Goal: Task Accomplishment & Management: Manage account settings

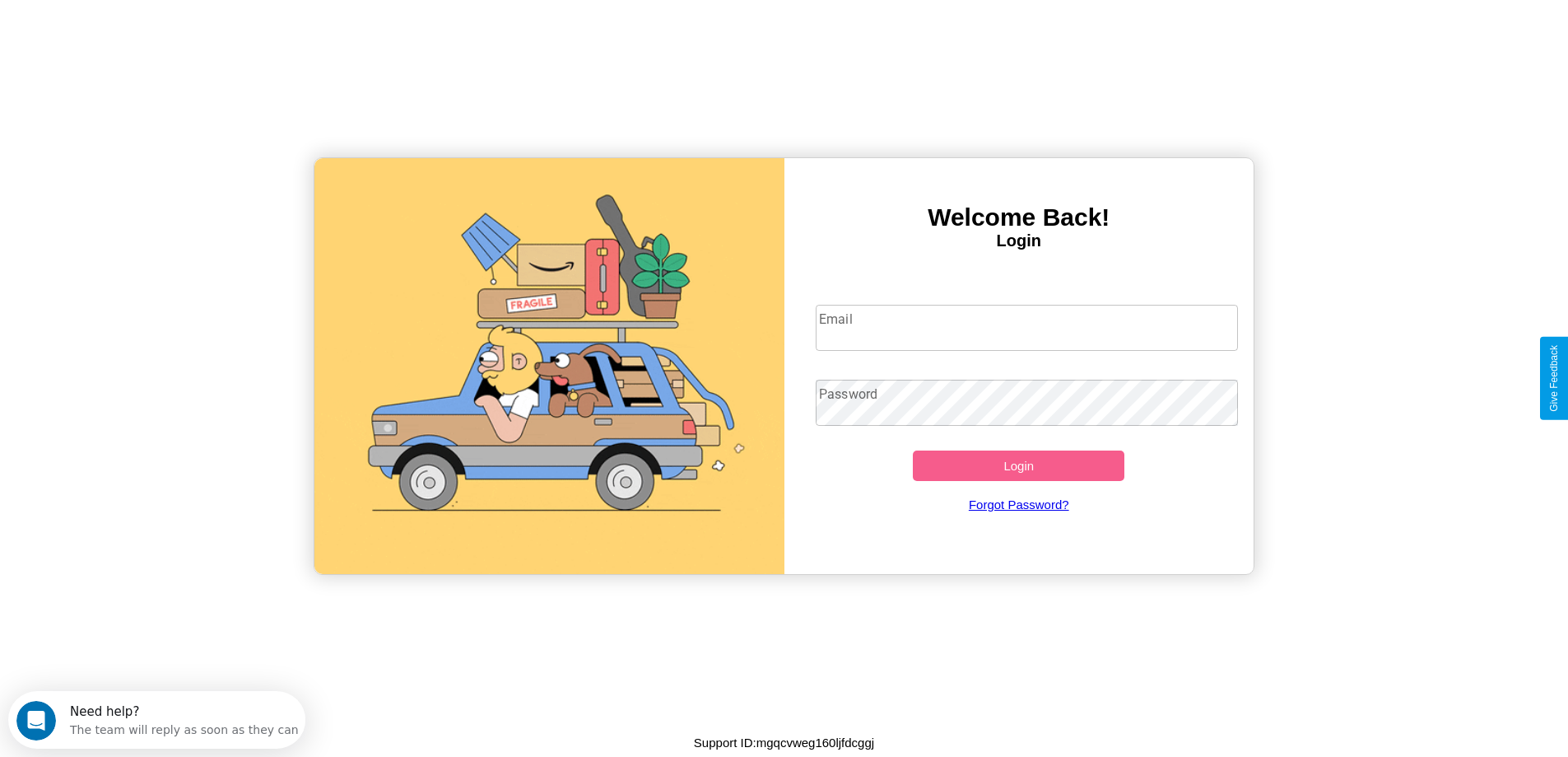
click at [1027, 328] on input "Email" at bounding box center [1028, 328] width 423 height 46
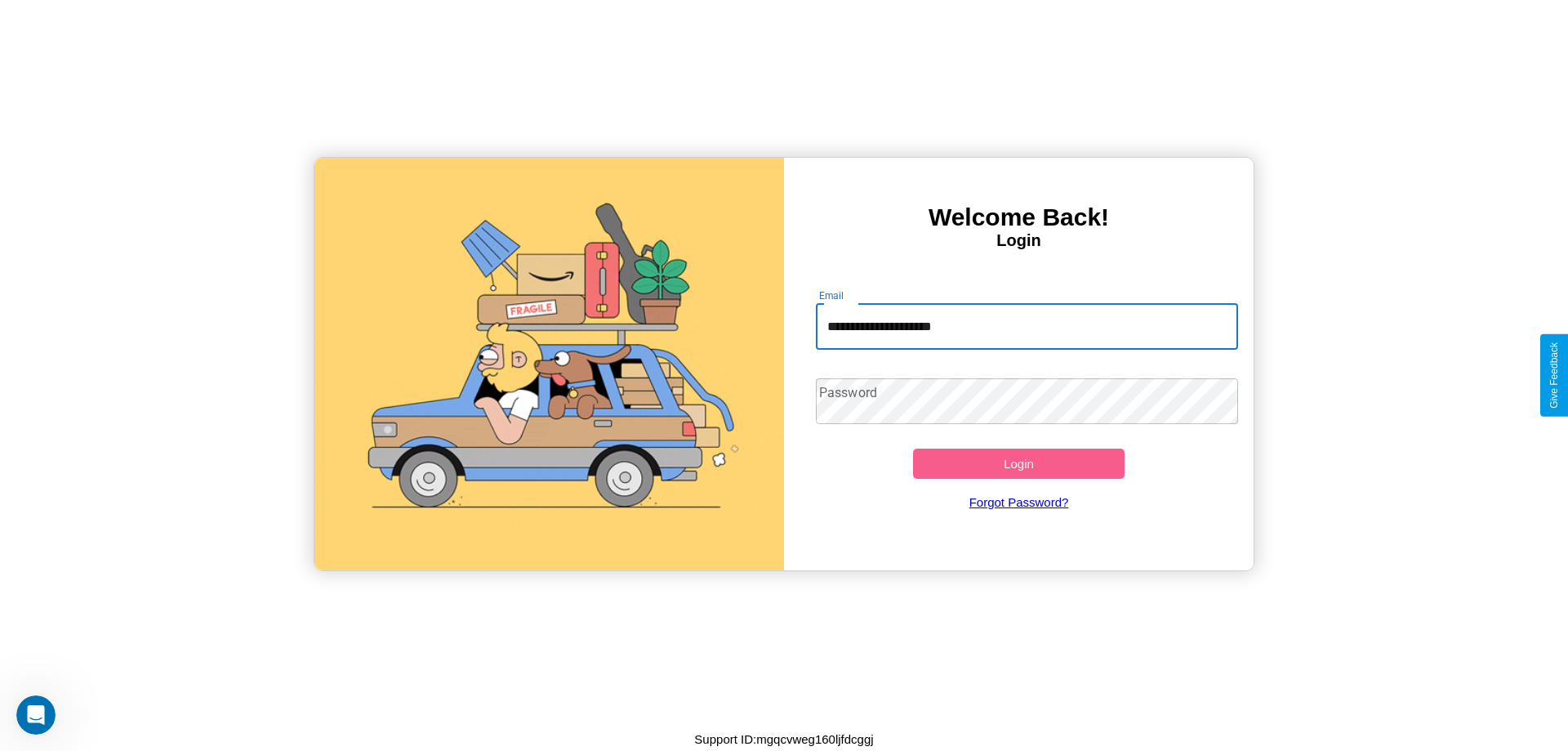
type input "**********"
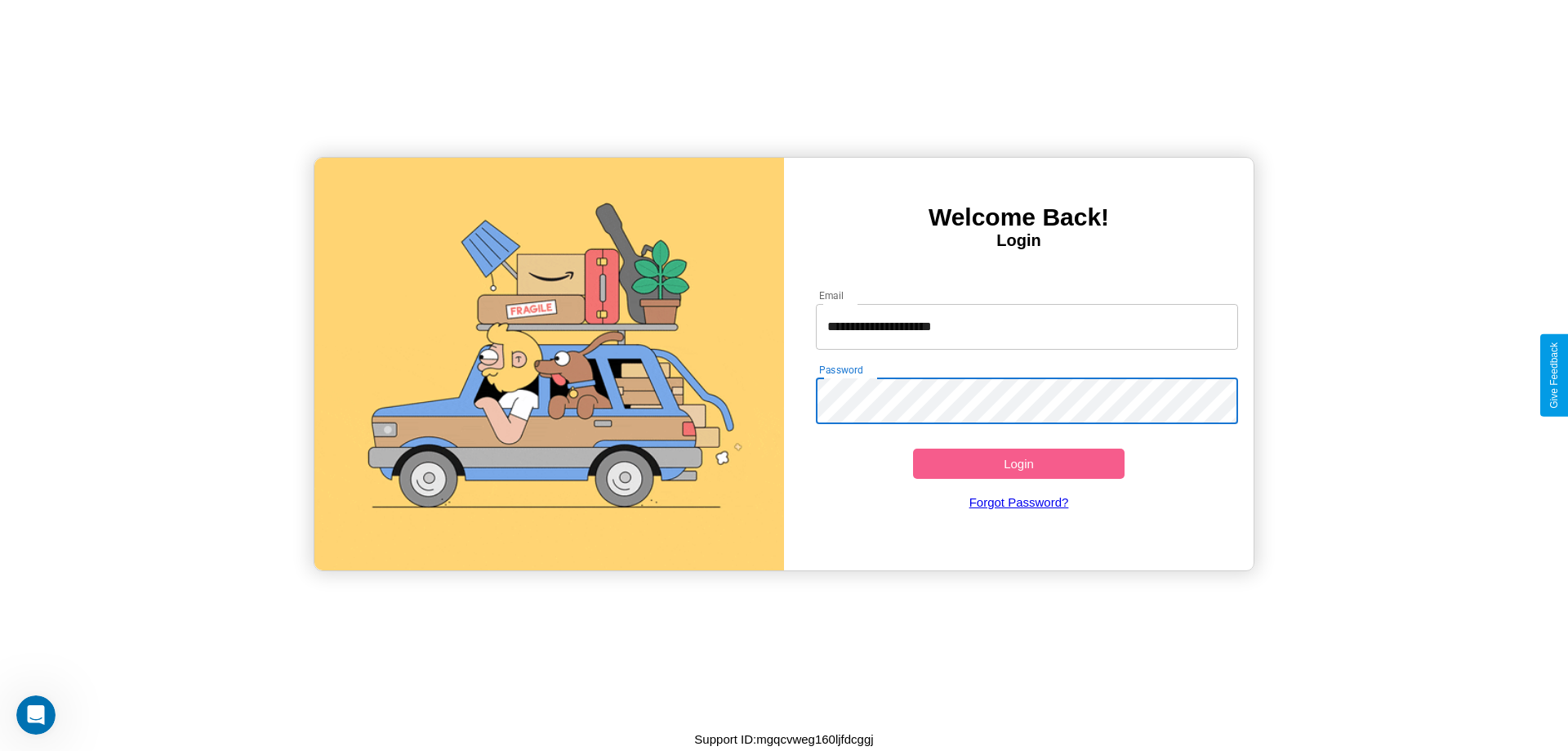
click at [1019, 463] on button "Login" at bounding box center [1019, 463] width 211 height 30
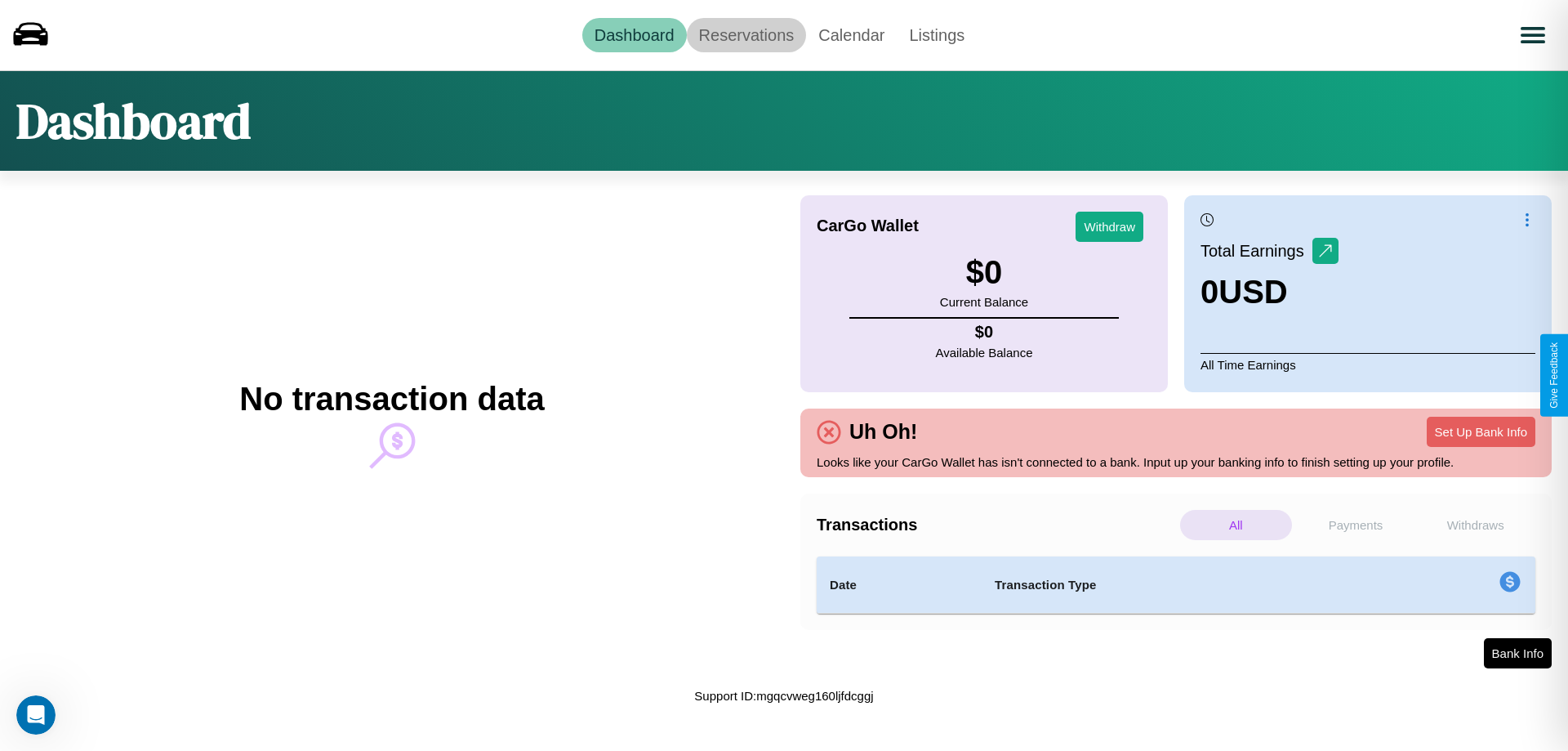
click at [746, 34] on link "Reservations" at bounding box center [747, 35] width 120 height 34
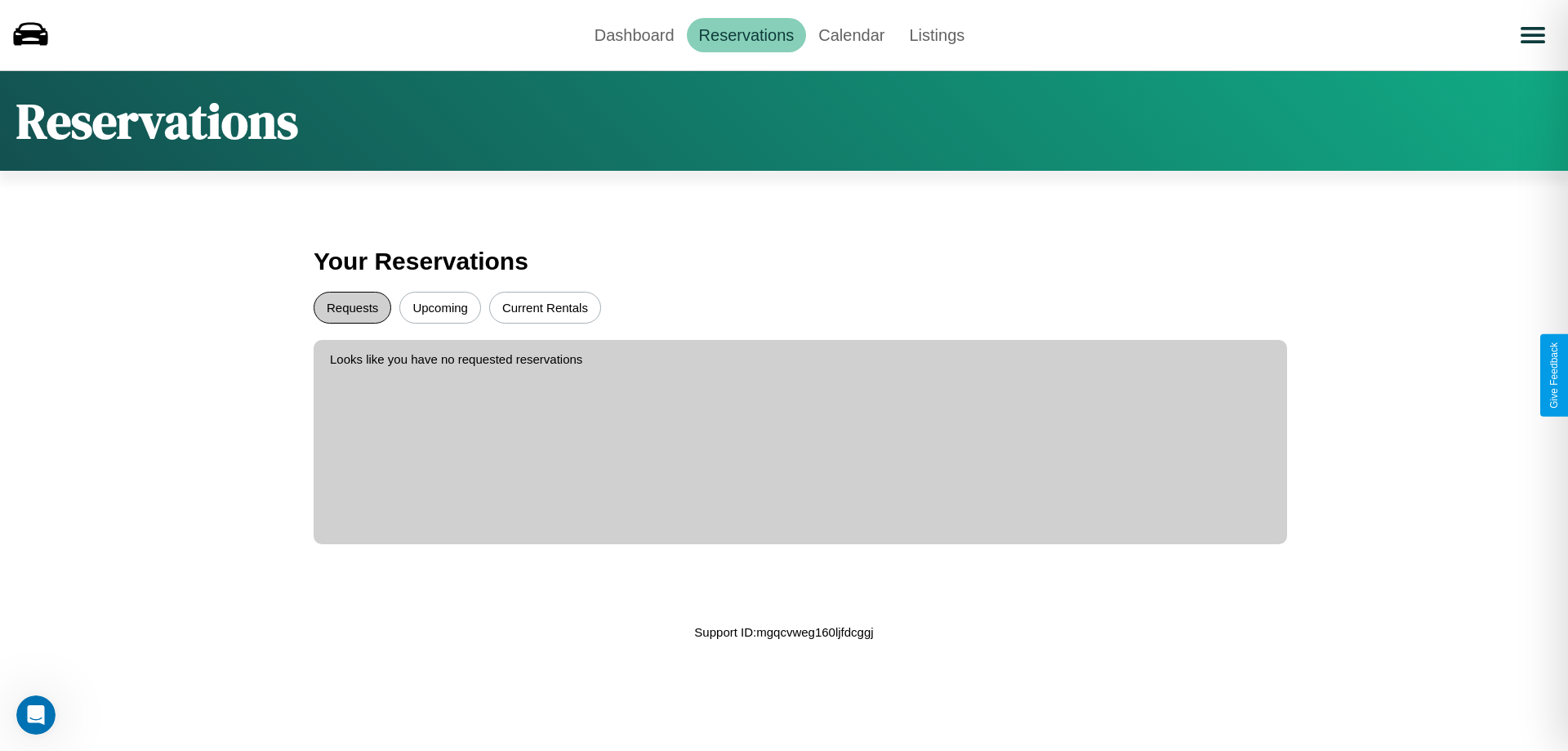
click at [352, 308] on button "Requests" at bounding box center [352, 308] width 78 height 31
click at [440, 308] on button "Upcoming" at bounding box center [440, 308] width 82 height 31
click at [544, 308] on button "Current Rentals" at bounding box center [544, 308] width 112 height 31
